Goal: Use online tool/utility: Use online tool/utility

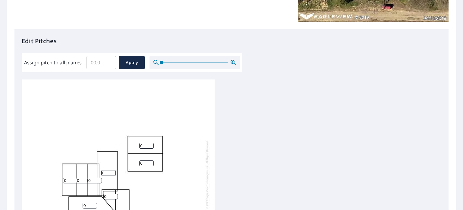
scroll to position [30, 0]
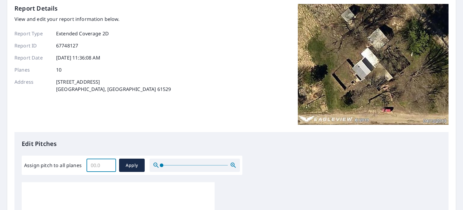
click at [96, 164] on input "Assign pitch to all planes" at bounding box center [102, 165] width 30 height 17
type input "10"
click at [138, 169] on button "Apply" at bounding box center [132, 164] width 26 height 13
type input "10"
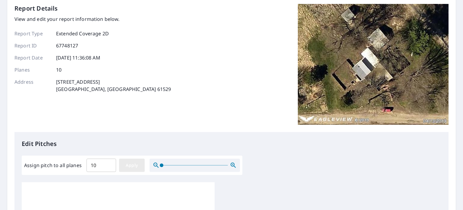
type input "10"
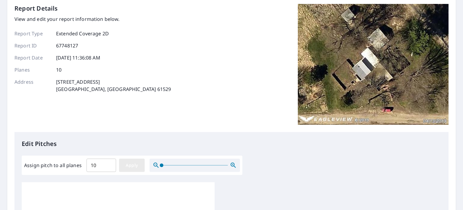
type input "10"
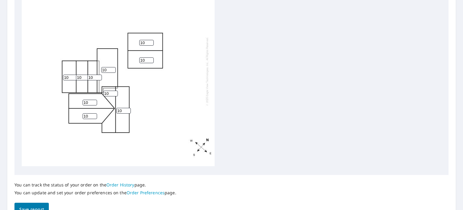
scroll to position [267, 0]
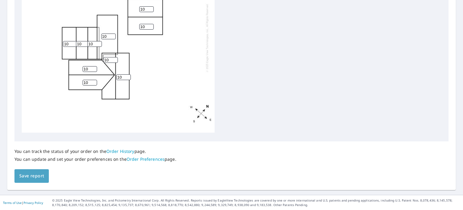
click at [28, 173] on span "Save report" at bounding box center [31, 176] width 25 height 8
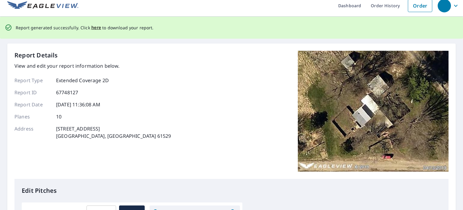
scroll to position [0, 0]
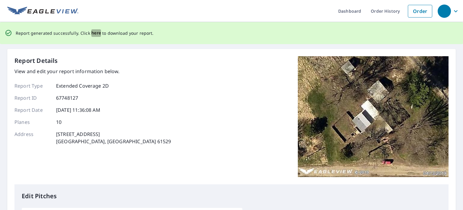
click at [91, 33] on span "here" at bounding box center [96, 33] width 10 height 8
